Goal: Information Seeking & Learning: Compare options

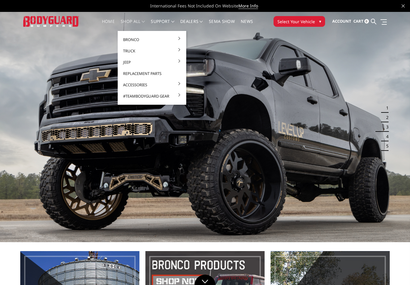
click at [140, 76] on link "Replacement Parts" at bounding box center [152, 73] width 64 height 11
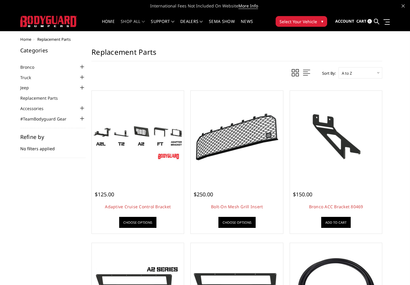
click at [107, 21] on link "Home" at bounding box center [108, 25] width 13 height 12
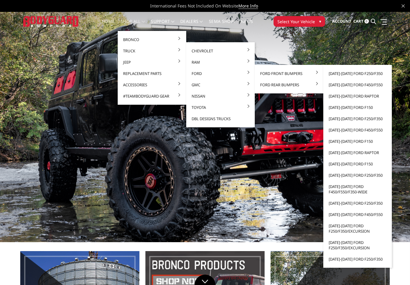
click at [342, 73] on link "[DATE]-[DATE] Ford F250/F350" at bounding box center [358, 73] width 64 height 11
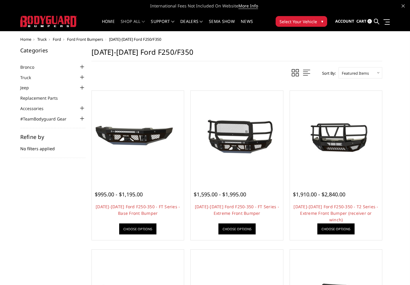
click at [320, 152] on img at bounding box center [335, 137] width 89 height 48
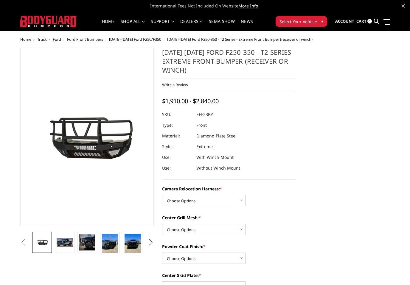
click at [67, 246] on img at bounding box center [65, 242] width 16 height 9
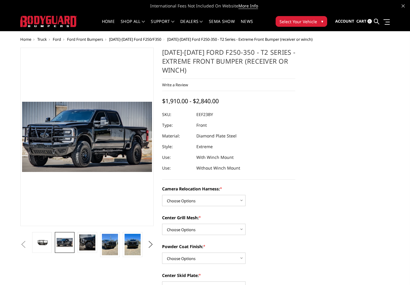
click at [86, 244] on img at bounding box center [87, 243] width 16 height 16
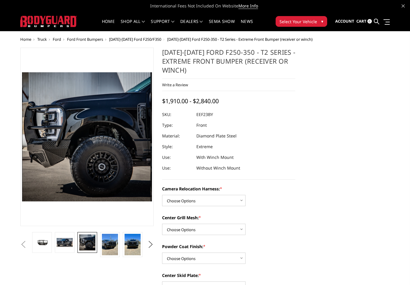
click at [107, 247] on img at bounding box center [110, 244] width 16 height 21
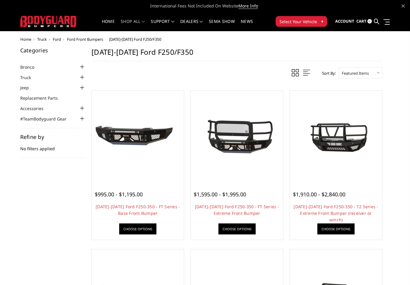
click at [223, 147] on img at bounding box center [236, 136] width 89 height 59
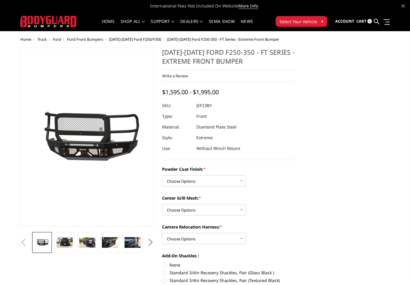
click at [85, 245] on img at bounding box center [87, 242] width 16 height 11
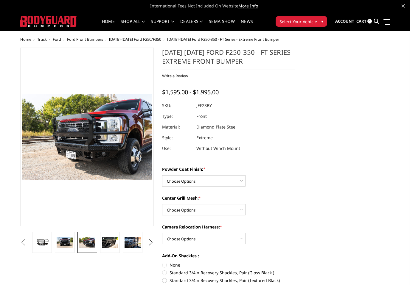
click at [107, 242] on img at bounding box center [110, 242] width 16 height 11
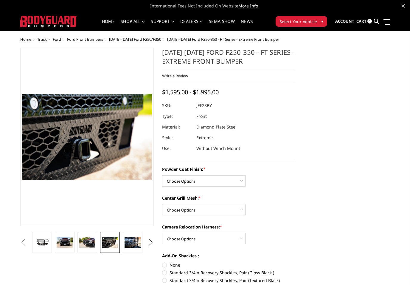
click at [124, 244] on link at bounding box center [133, 242] width 20 height 21
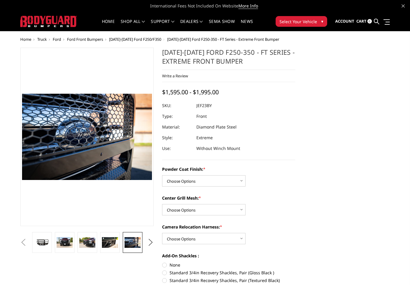
click at [85, 242] on img at bounding box center [87, 242] width 16 height 11
